Goal: Task Accomplishment & Management: Complete application form

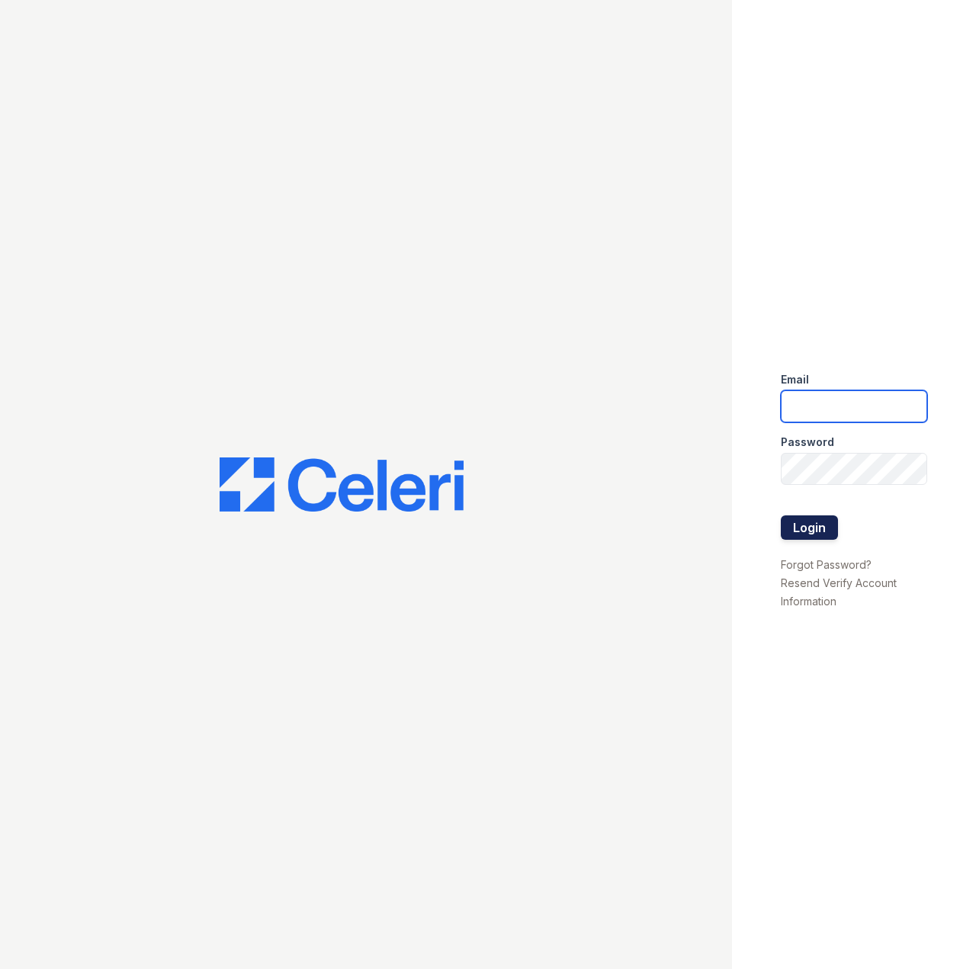
type input "steven.dean@deanandassociatesinc.com"
click at [817, 531] on button "Login" at bounding box center [809, 527] width 57 height 24
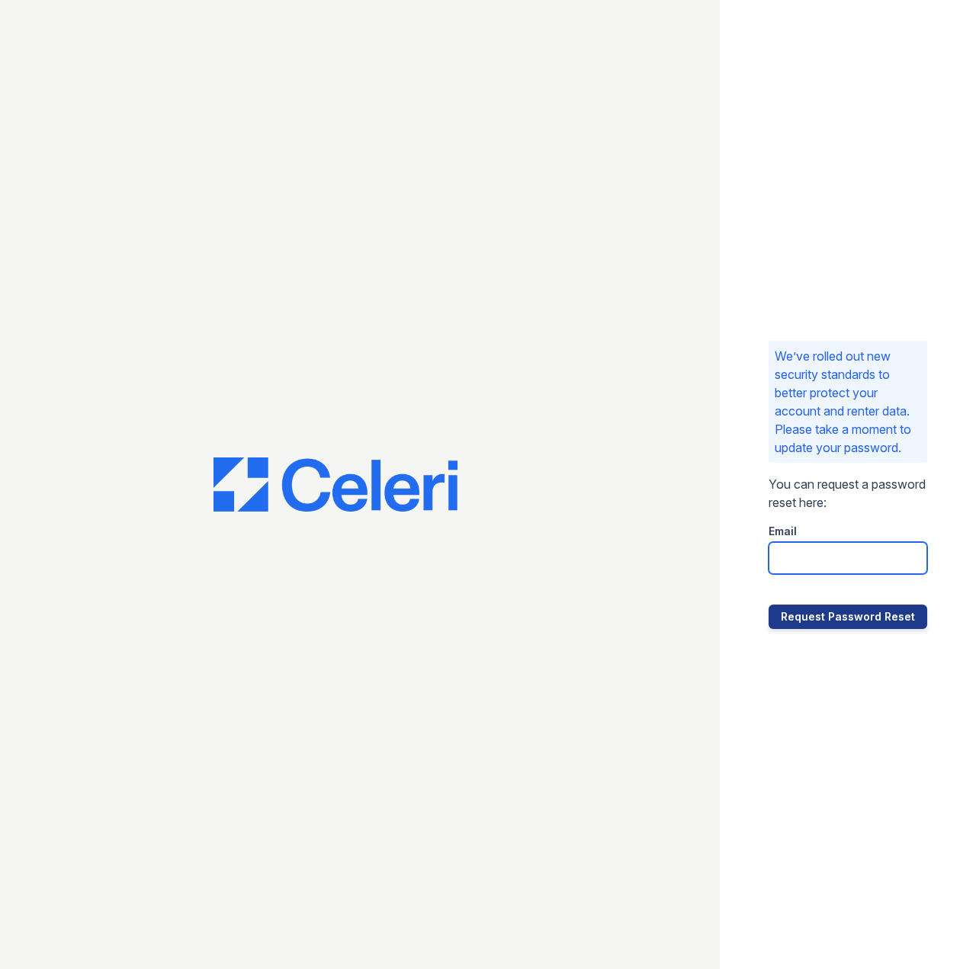
click at [858, 573] on input "email" at bounding box center [848, 558] width 159 height 32
type input "steven.dean@deanandassociatesinc.com"
click at [858, 629] on button "Request Password Reset" at bounding box center [848, 617] width 159 height 24
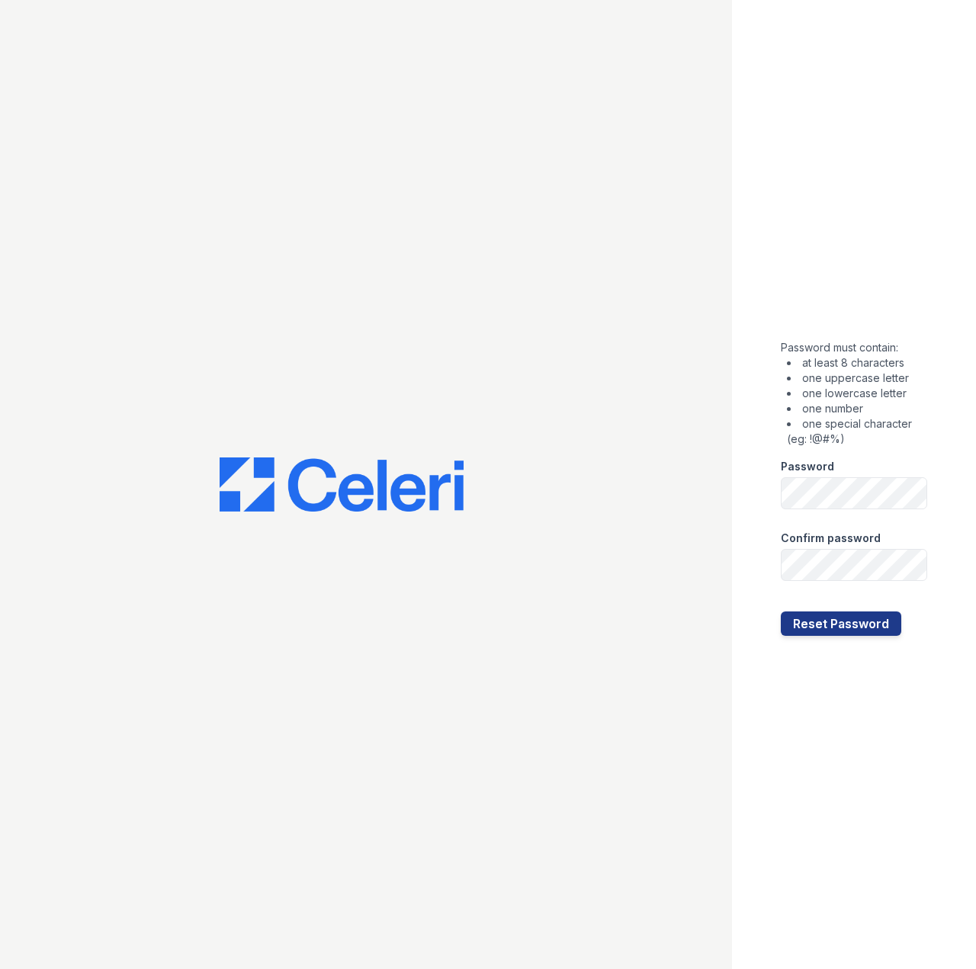
click at [746, 445] on div "Password must contain: at least 8 characters one uppercase letter one lowercase…" at bounding box center [854, 484] width 244 height 969
click at [731, 496] on div "Password must contain: at least 8 characters one uppercase letter one lowercase…" at bounding box center [488, 484] width 976 height 969
click at [546, 369] on div at bounding box center [366, 484] width 732 height 969
click at [843, 625] on button "Reset Password" at bounding box center [841, 624] width 120 height 24
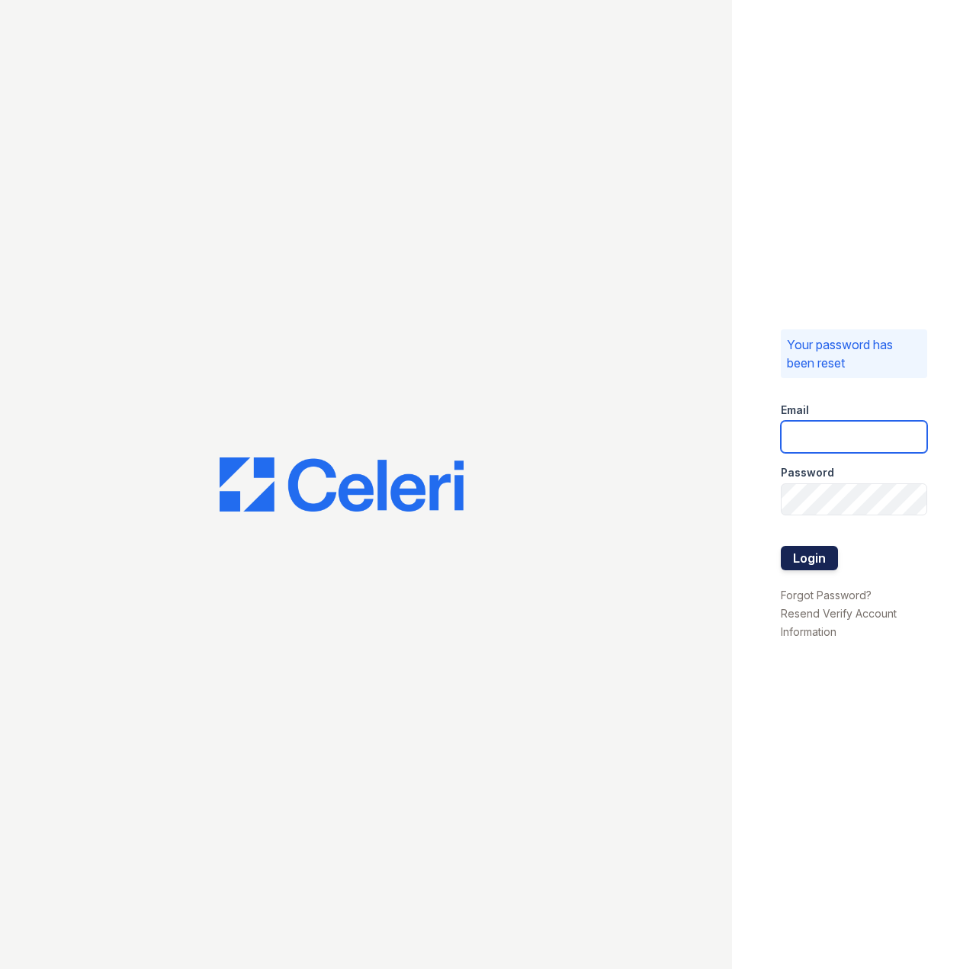
type input "[PERSON_NAME][EMAIL_ADDRESS][PERSON_NAME][DOMAIN_NAME]"
click at [825, 560] on button "Login" at bounding box center [809, 558] width 57 height 24
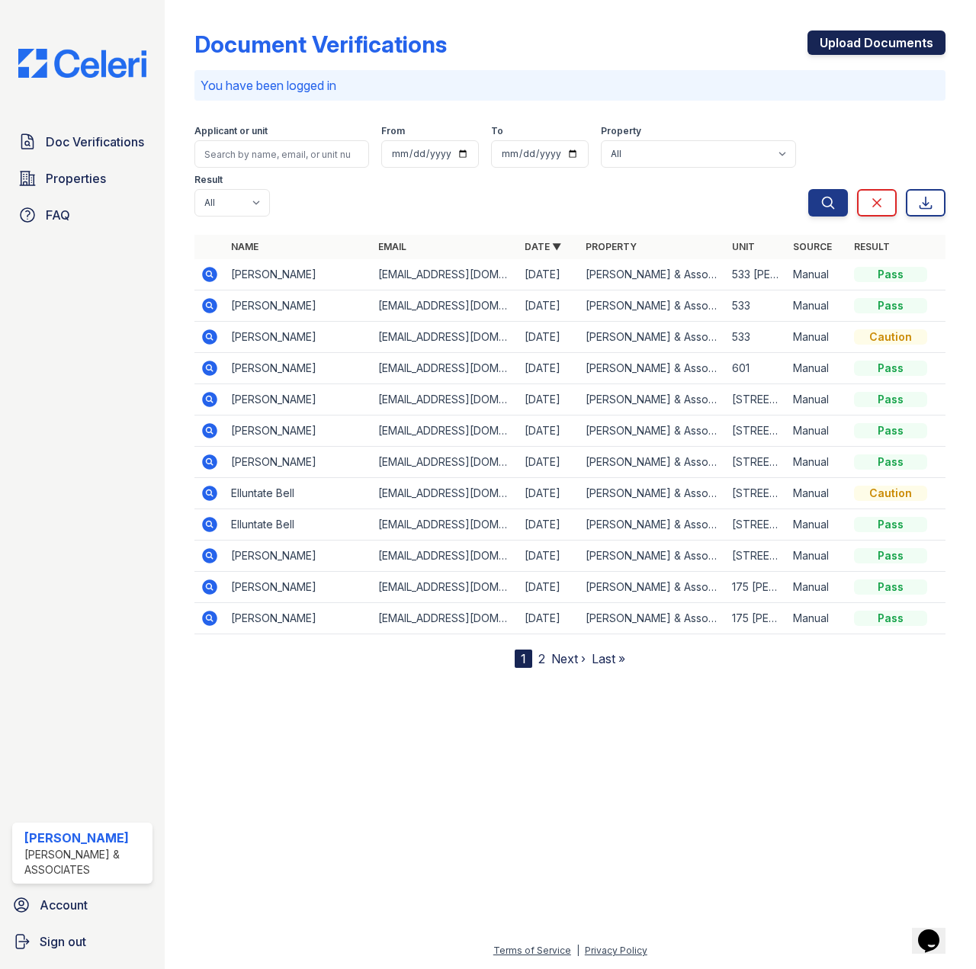
click at [906, 45] on link "Upload Documents" at bounding box center [877, 43] width 138 height 24
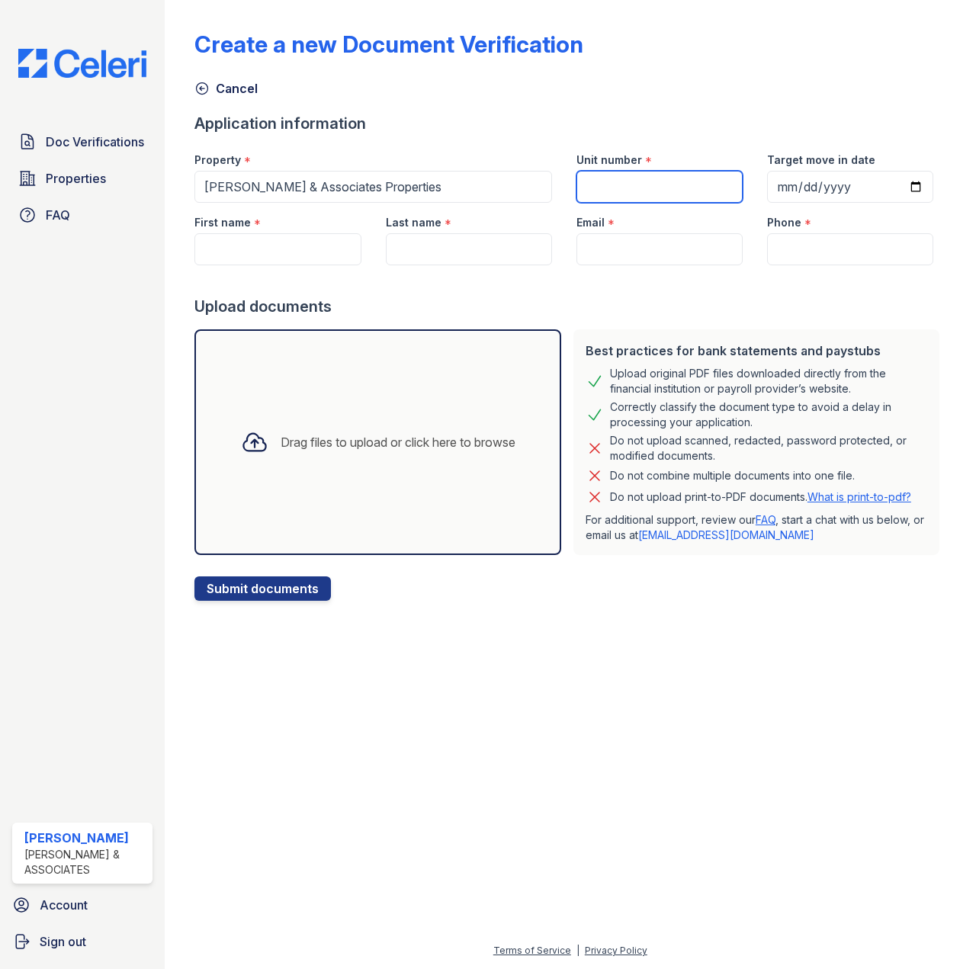
click at [635, 193] on input "Unit number" at bounding box center [660, 187] width 166 height 32
type input "[STREET_ADDRESS][PERSON_NAME]"
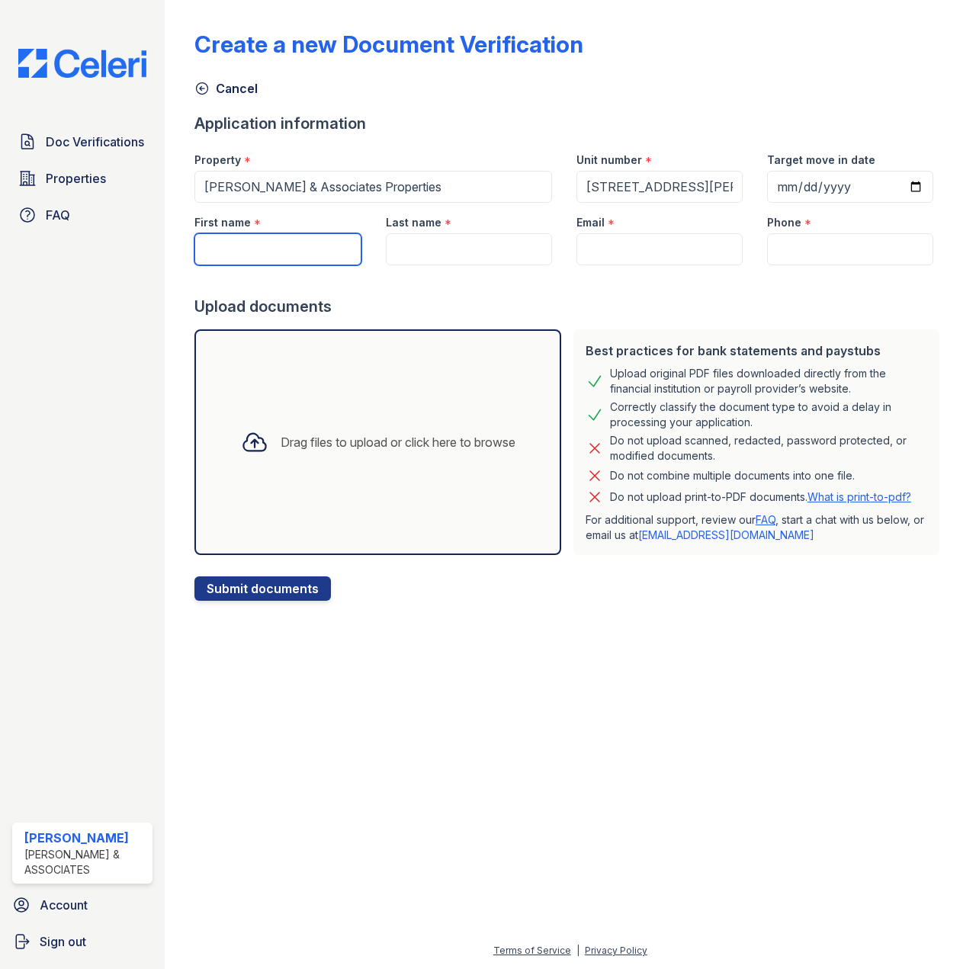
click at [251, 247] on input "First name" at bounding box center [277, 249] width 166 height 32
type input "[PERSON_NAME]"
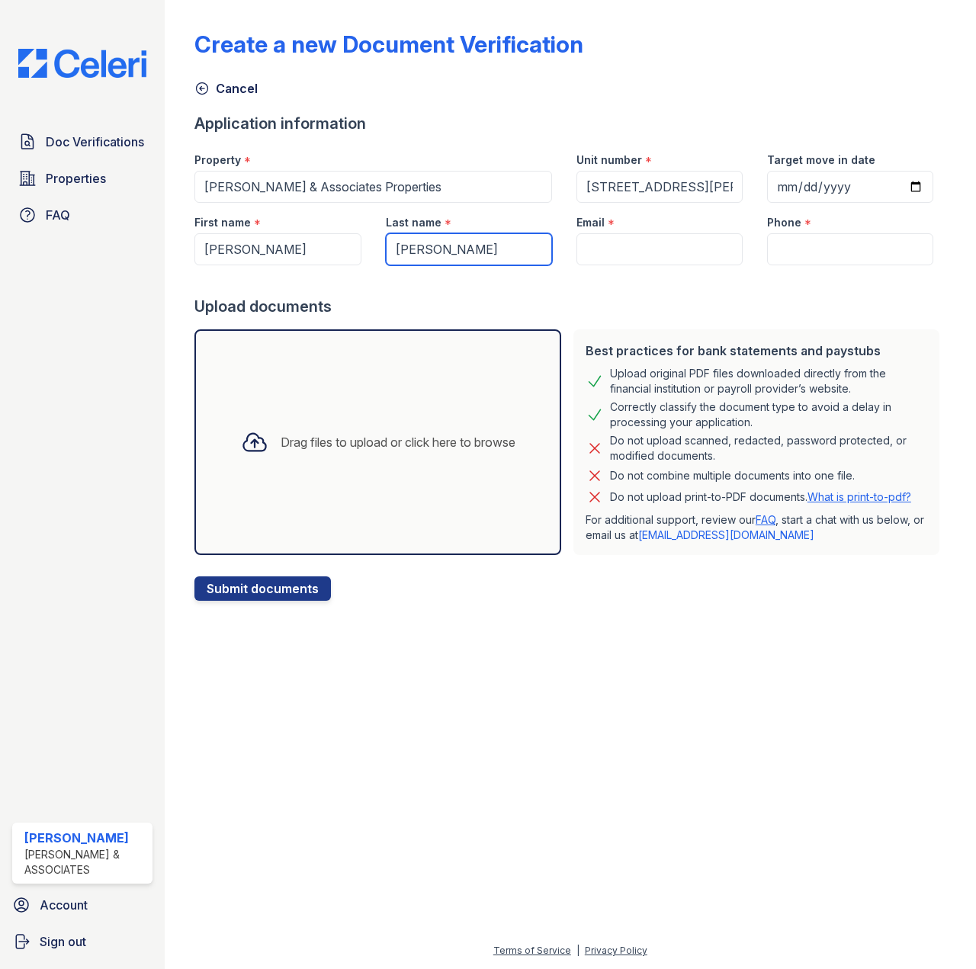
type input "[PERSON_NAME]"
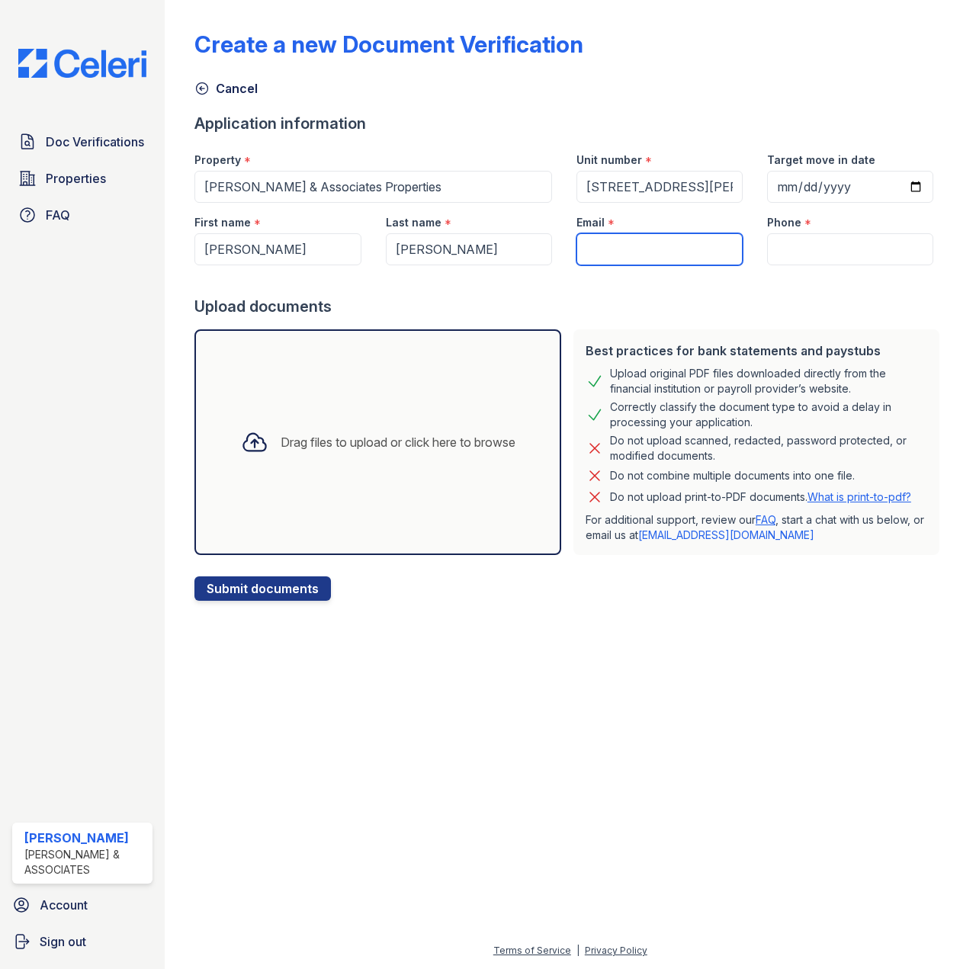
click at [653, 255] on input "Email" at bounding box center [660, 249] width 166 height 32
paste input "[PERSON_NAME][EMAIL_ADDRESS][PERSON_NAME][DOMAIN_NAME]"
type input "[PERSON_NAME][EMAIL_ADDRESS][PERSON_NAME][DOMAIN_NAME]"
click at [688, 315] on div "Upload documents" at bounding box center [569, 306] width 751 height 21
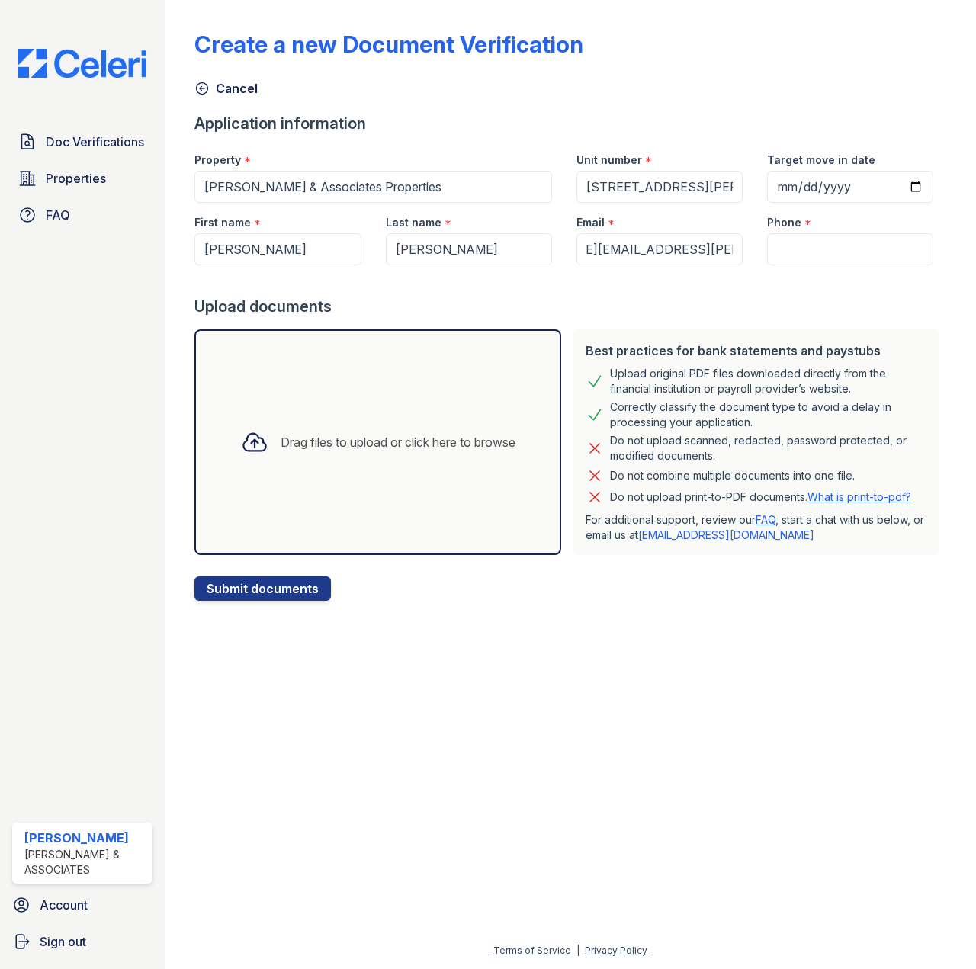
scroll to position [0, 0]
click at [785, 251] on input "Phone" at bounding box center [850, 249] width 166 height 32
type input "2056770123"
click at [720, 318] on form "Application information Property * [PERSON_NAME] & Associates Properties Unit n…" at bounding box center [569, 357] width 751 height 488
click at [375, 450] on div "Drag files to upload or click here to browse" at bounding box center [398, 442] width 235 height 18
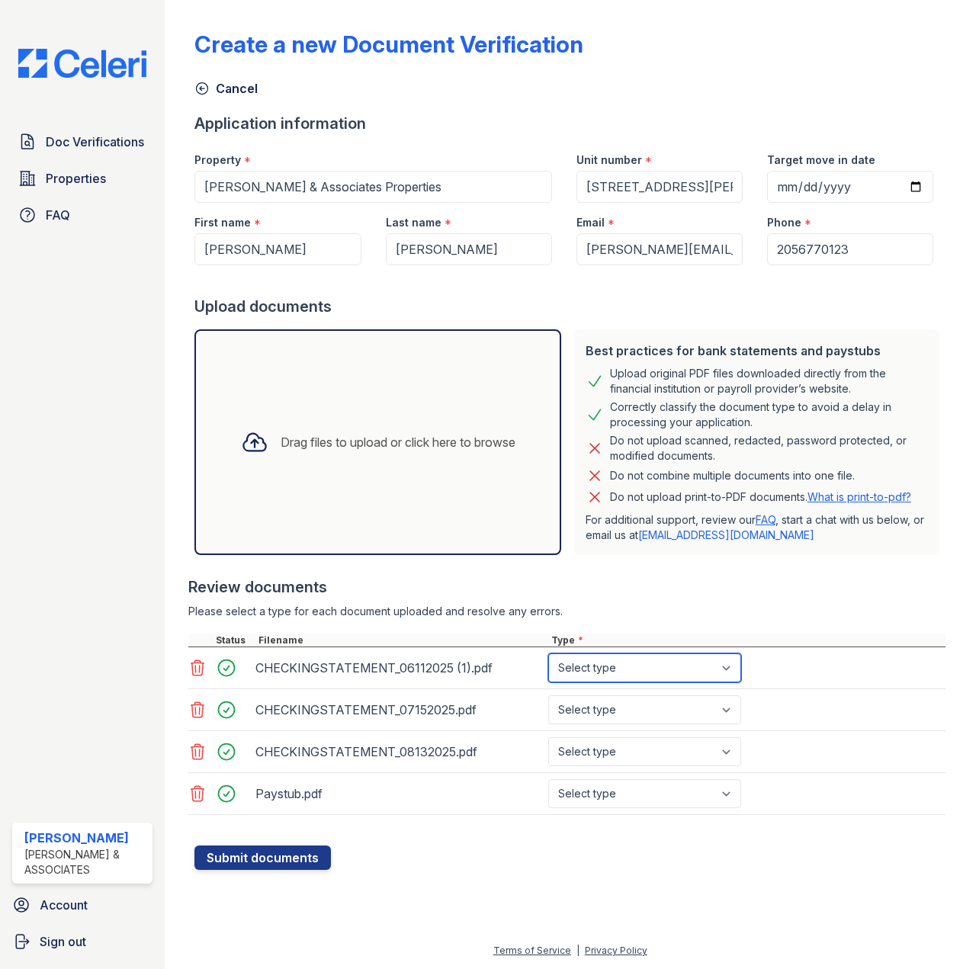
click at [724, 672] on select "Select type Paystub Bank Statement Offer Letter Tax Documents Benefit Award Let…" at bounding box center [644, 668] width 193 height 29
select select "bank_statement"
click at [548, 654] on select "Select type Paystub Bank Statement Offer Letter Tax Documents Benefit Award Let…" at bounding box center [644, 668] width 193 height 29
click at [654, 708] on select "Select type Paystub Bank Statement Offer Letter Tax Documents Benefit Award Let…" at bounding box center [644, 709] width 193 height 29
select select "bank_statement"
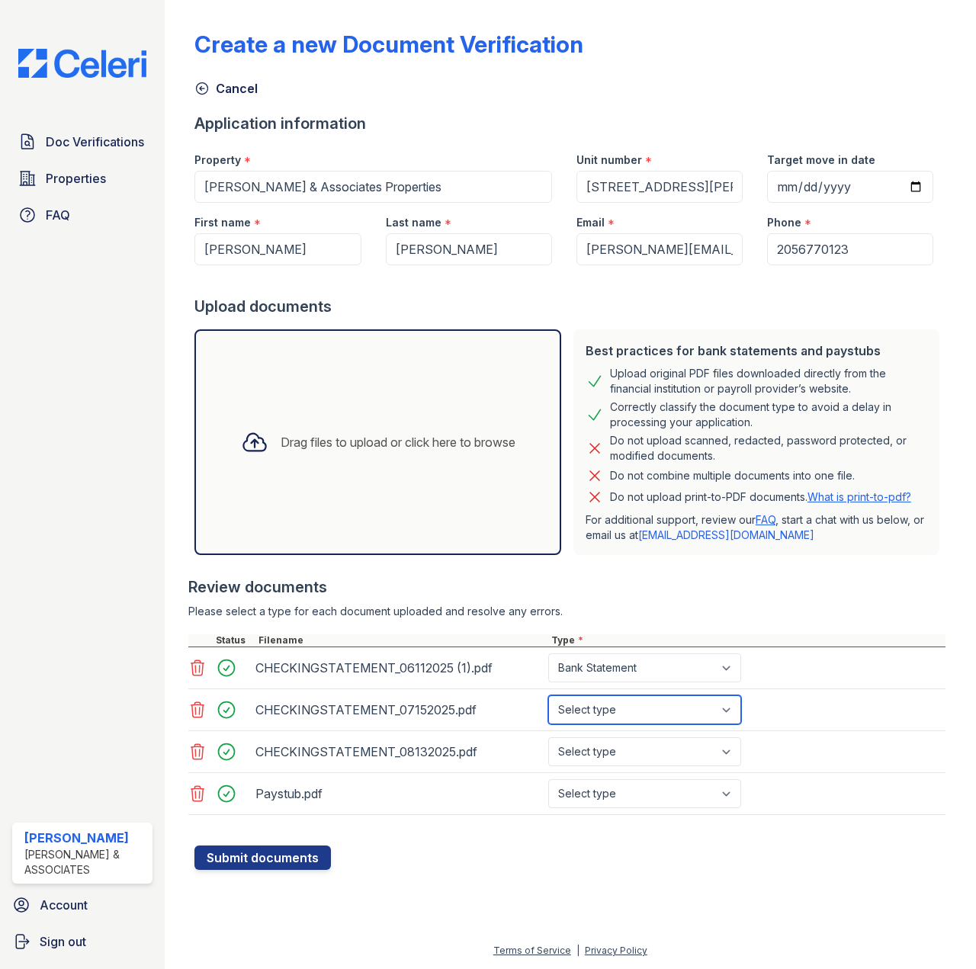
click at [548, 695] on select "Select type Paystub Bank Statement Offer Letter Tax Documents Benefit Award Let…" at bounding box center [644, 709] width 193 height 29
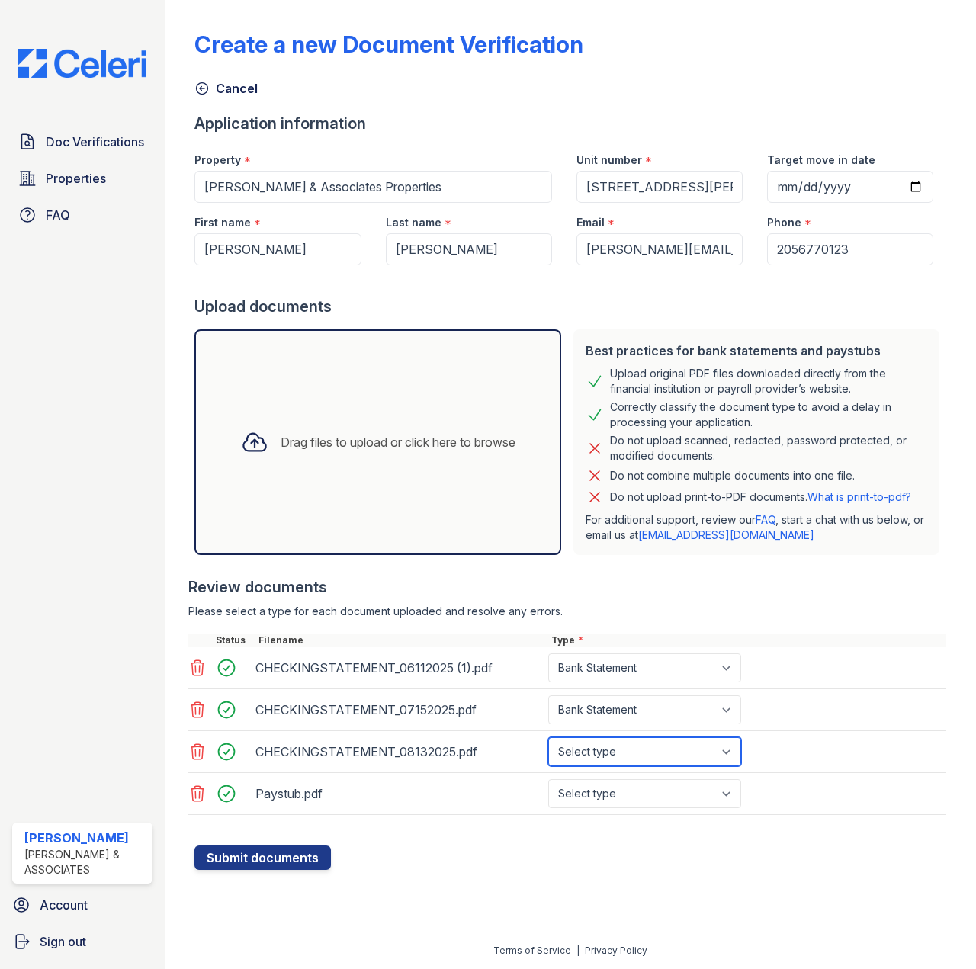
click at [621, 753] on select "Select type Paystub Bank Statement Offer Letter Tax Documents Benefit Award Let…" at bounding box center [644, 751] width 193 height 29
select select "bank_statement"
click at [548, 737] on select "Select type Paystub Bank Statement Offer Letter Tax Documents Benefit Award Let…" at bounding box center [644, 751] width 193 height 29
click at [618, 796] on select "Select type Paystub Bank Statement Offer Letter Tax Documents Benefit Award Let…" at bounding box center [644, 793] width 193 height 29
select select "paystub"
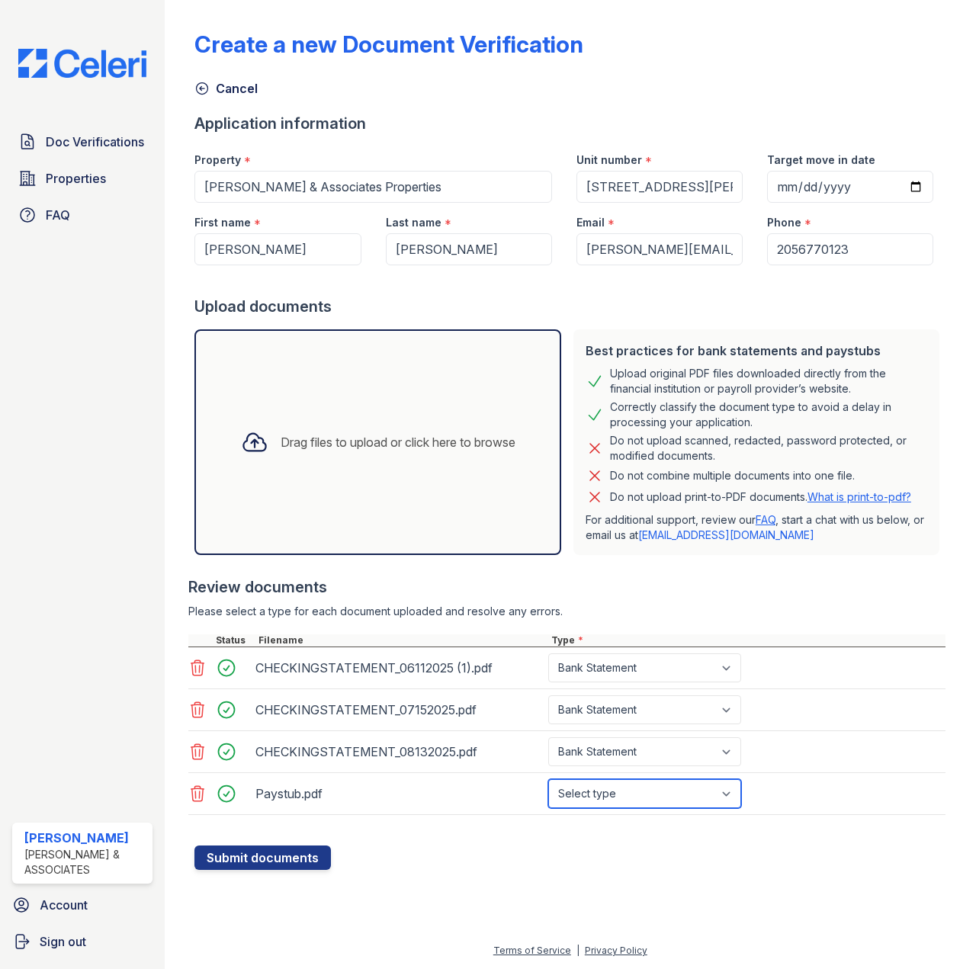
click at [548, 779] on select "Select type Paystub Bank Statement Offer Letter Tax Documents Benefit Award Let…" at bounding box center [644, 793] width 193 height 29
click at [457, 843] on div at bounding box center [569, 837] width 751 height 15
click at [284, 861] on button "Submit documents" at bounding box center [262, 858] width 136 height 24
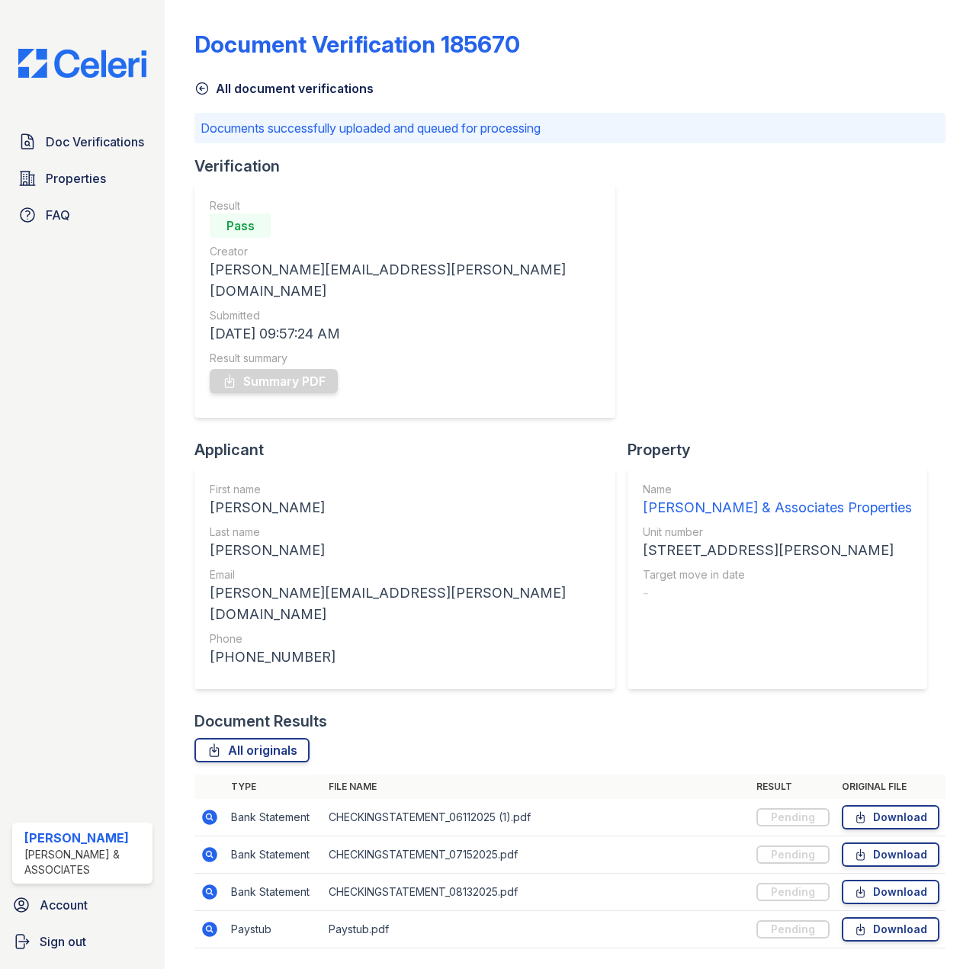
click at [698, 894] on div "Document Verification 185670 All document verifications Documents successfully …" at bounding box center [570, 494] width 763 height 988
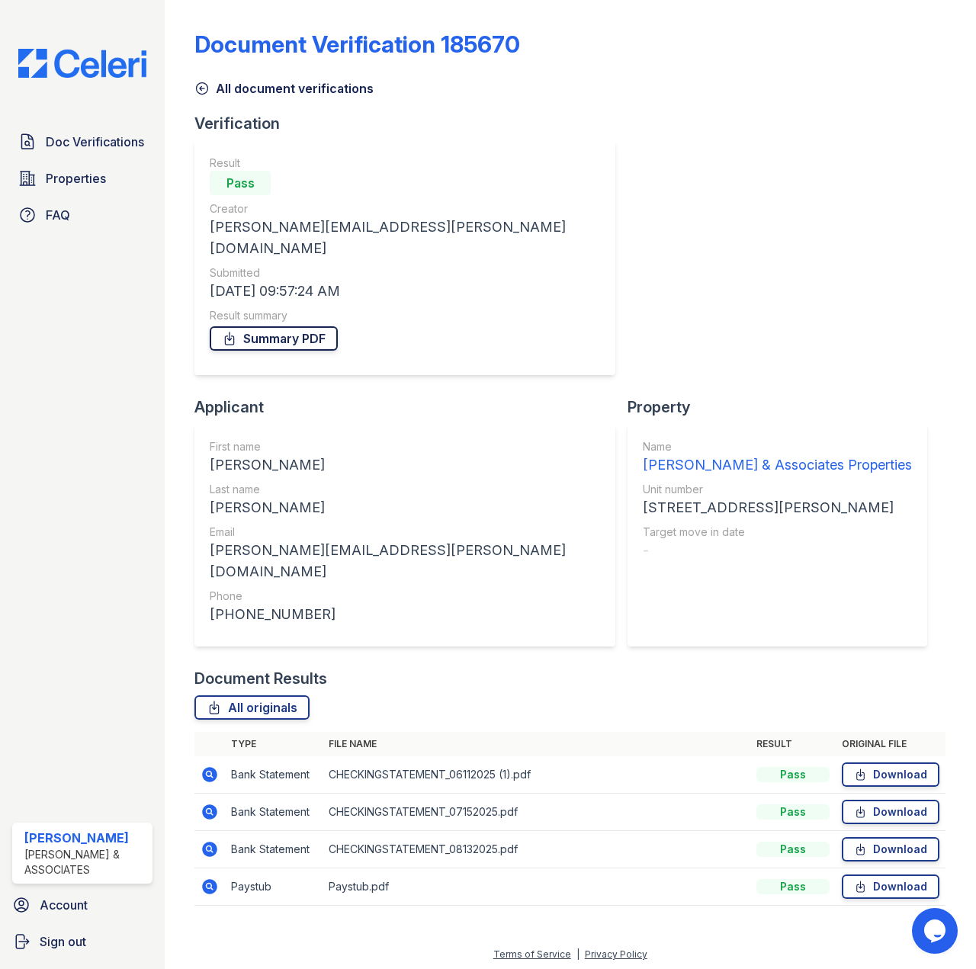
click at [271, 326] on link "Summary PDF" at bounding box center [274, 338] width 128 height 24
click at [506, 426] on div "Verification Result Pass Creator steven.dean@deanandassociatesinc.com Submitted…" at bounding box center [569, 390] width 751 height 555
